Goal: Task Accomplishment & Management: Complete application form

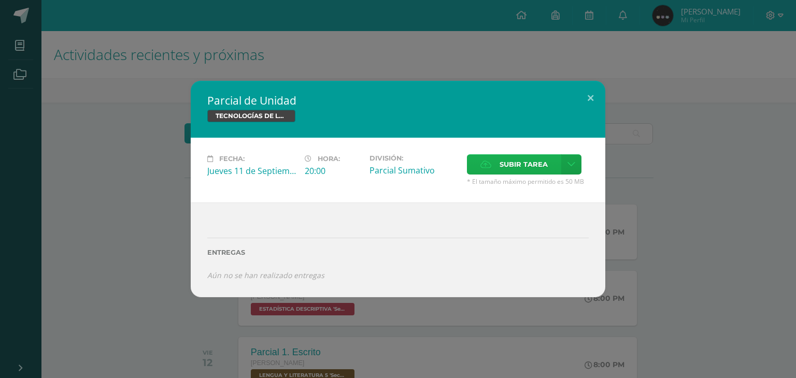
click at [510, 159] on span "Subir tarea" at bounding box center [524, 164] width 48 height 19
click at [0, 0] on input "Subir tarea" at bounding box center [0, 0] width 0 height 0
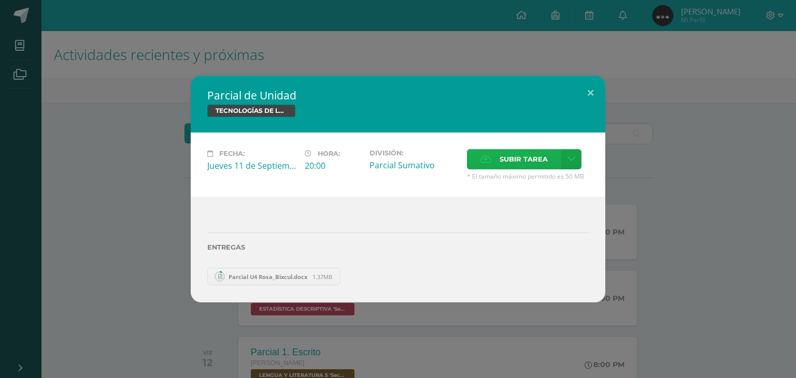
click at [506, 164] on span "Subir tarea" at bounding box center [524, 159] width 48 height 19
click at [0, 0] on input "Subir tarea" at bounding box center [0, 0] width 0 height 0
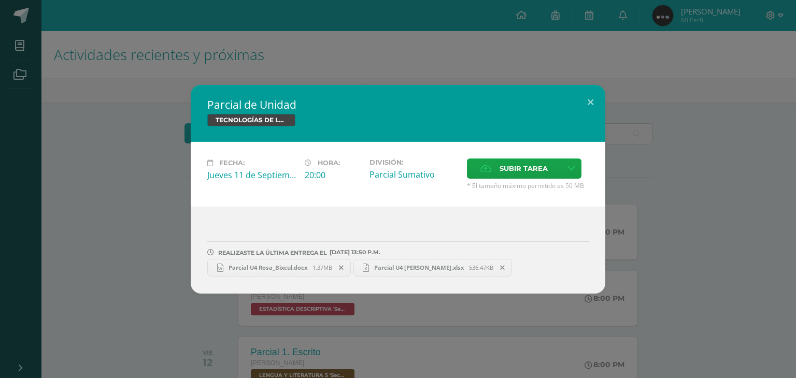
click at [435, 269] on span "Parcial U4 [PERSON_NAME].xlsx" at bounding box center [419, 268] width 100 height 8
click at [252, 262] on link "Parcial U4 Rosa_Bixcul.docx 1.37MB" at bounding box center [279, 268] width 144 height 18
click at [593, 94] on button at bounding box center [591, 102] width 30 height 35
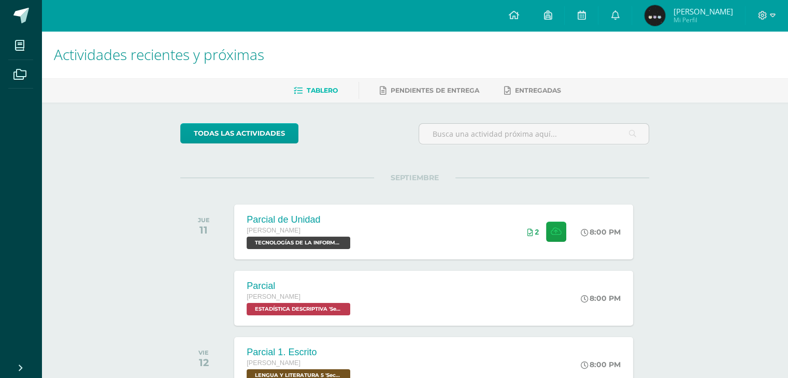
click at [778, 5] on div at bounding box center [767, 15] width 43 height 31
click at [773, 8] on div at bounding box center [767, 15] width 43 height 31
click at [762, 22] on div at bounding box center [767, 15] width 43 height 31
click at [762, 17] on icon at bounding box center [762, 15] width 9 height 9
click at [719, 68] on span "Cerrar sesión" at bounding box center [739, 70] width 47 height 10
